Goal: Task Accomplishment & Management: Manage account settings

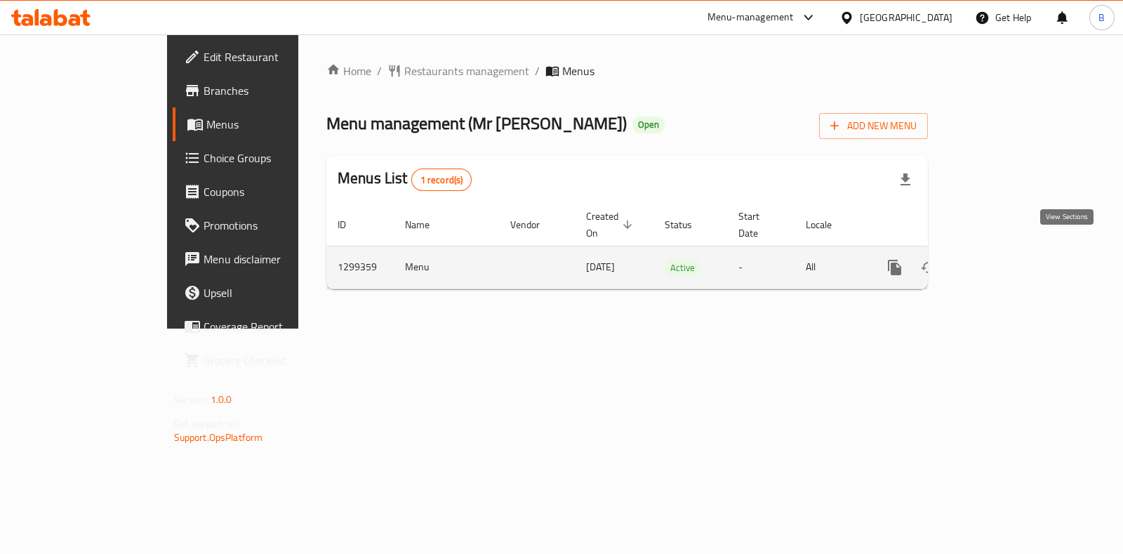
click at [1013, 251] on link "enhanced table" at bounding box center [997, 268] width 34 height 34
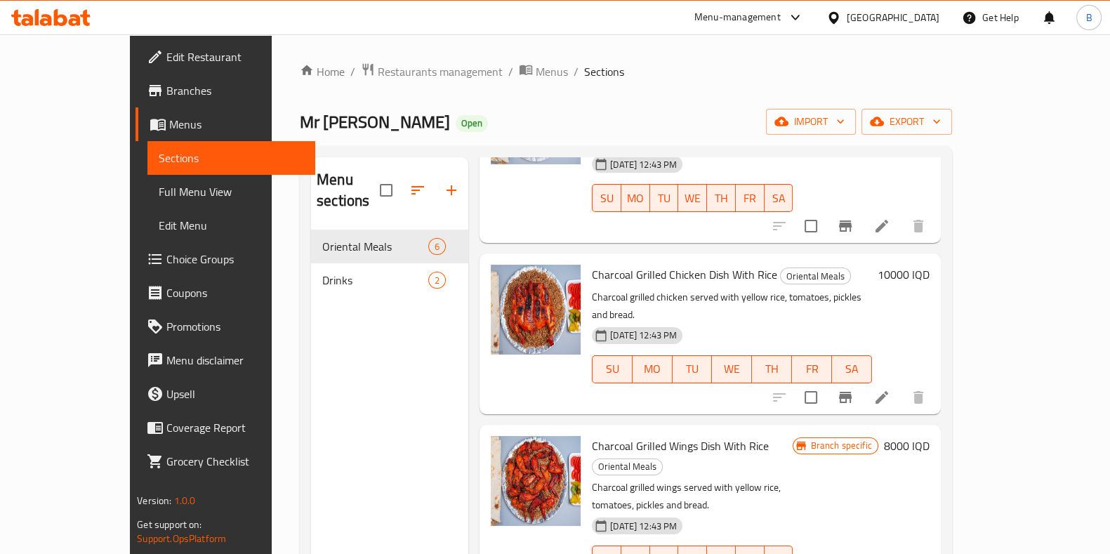
scroll to position [157, 0]
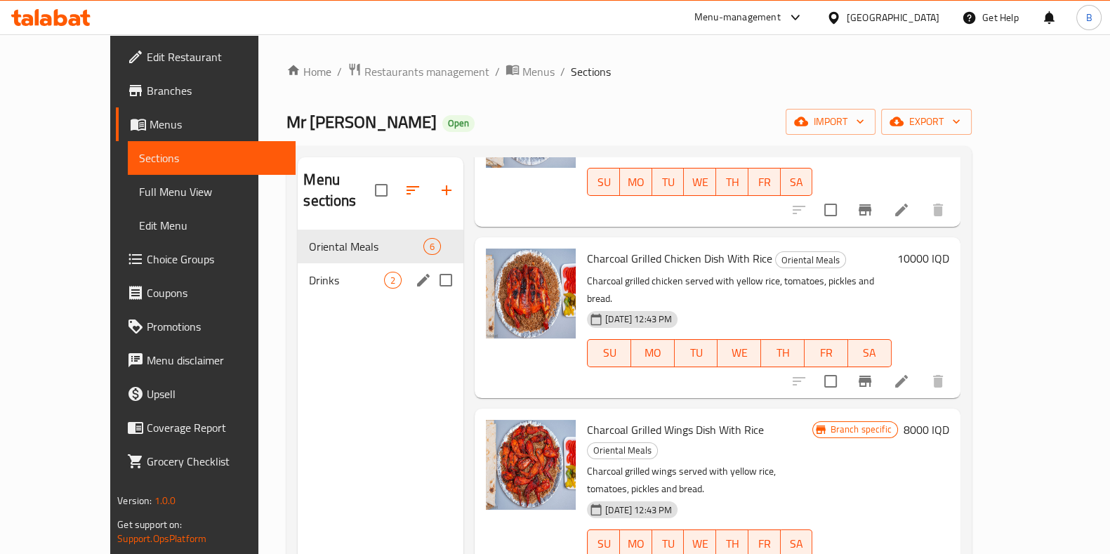
click at [306, 263] on div "Drinks 2" at bounding box center [381, 280] width 166 height 34
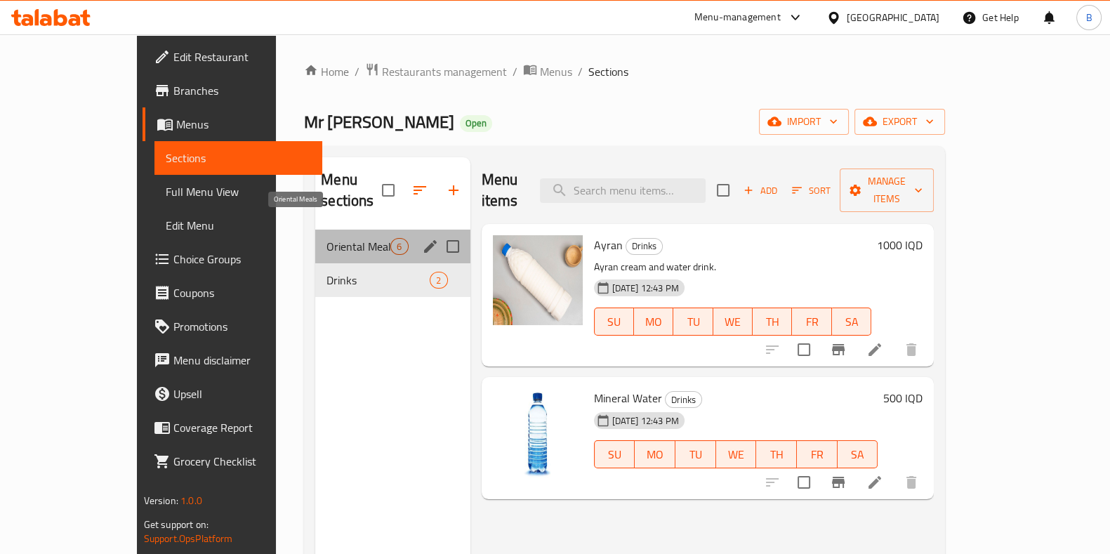
click at [327, 238] on span "Oriental Meals" at bounding box center [359, 246] width 64 height 17
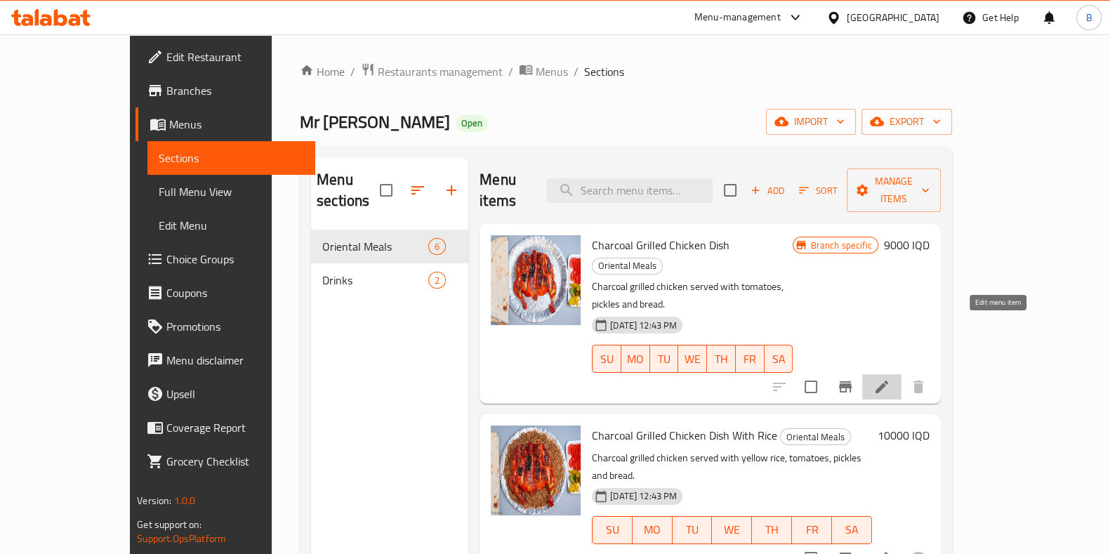
click at [890, 378] on icon at bounding box center [881, 386] width 17 height 17
